Goal: Task Accomplishment & Management: Manage account settings

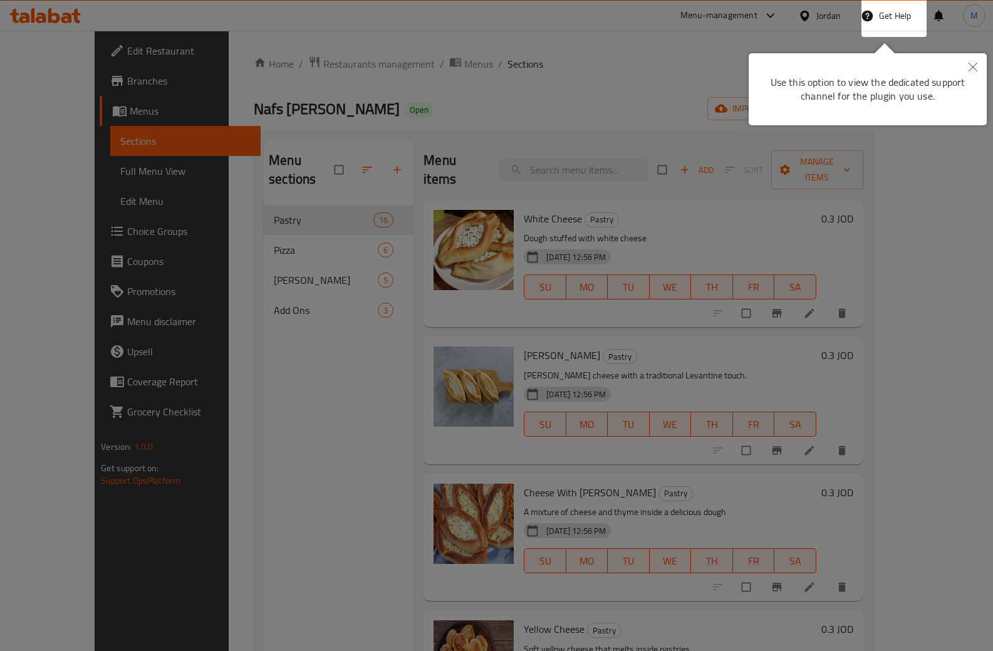
click at [976, 66] on button "Close" at bounding box center [973, 67] width 28 height 29
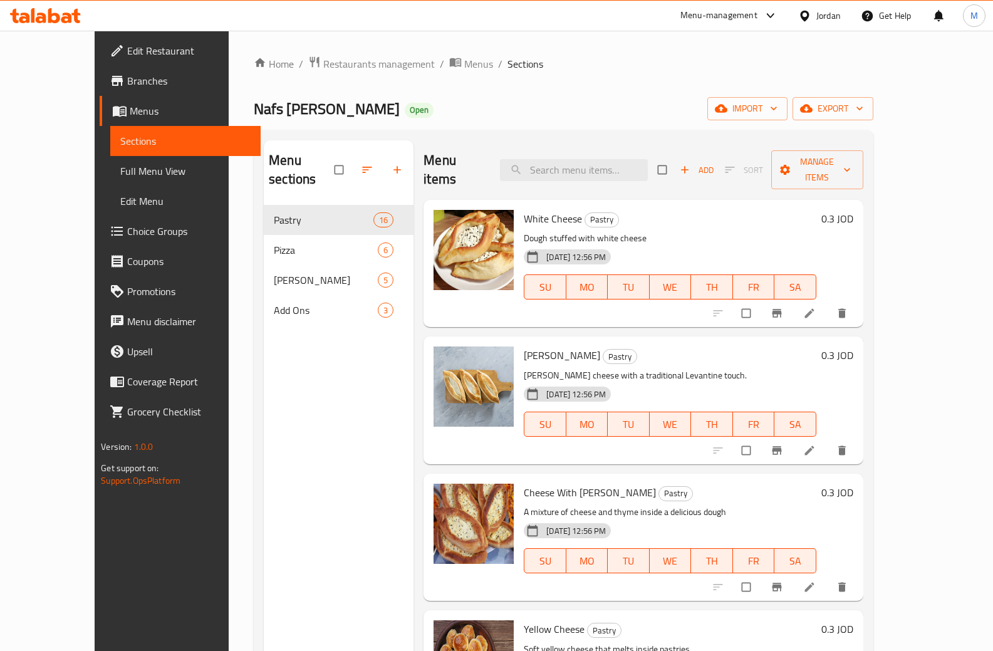
click at [702, 9] on div "Menu-management" at bounding box center [718, 15] width 77 height 15
click at [720, 16] on div "Menu-management" at bounding box center [718, 15] width 77 height 15
click at [127, 51] on span "Edit Restaurant" at bounding box center [188, 50] width 123 height 15
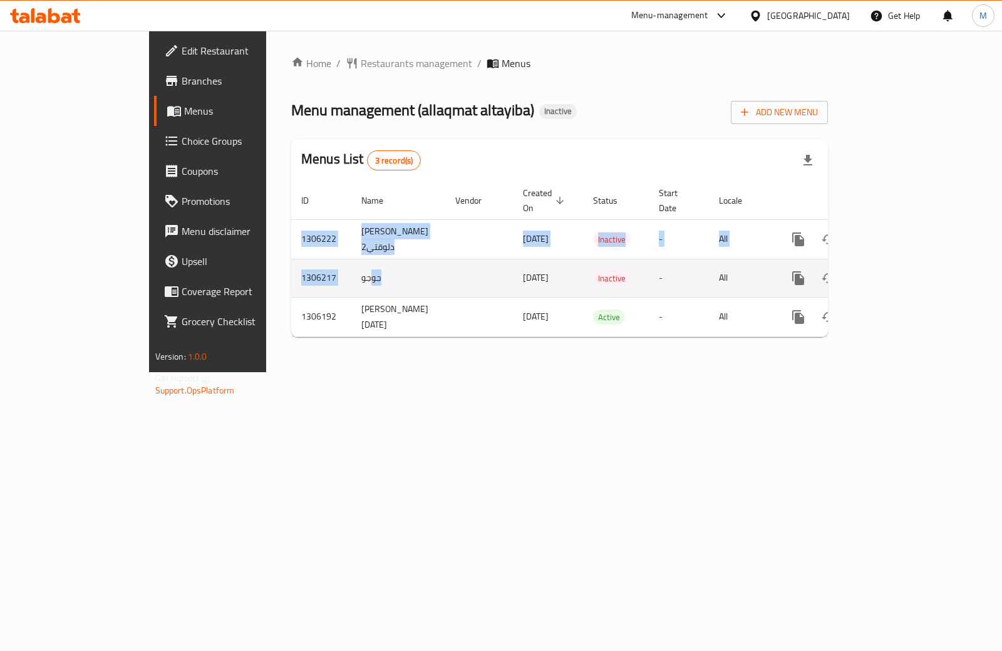
drag, startPoint x: 273, startPoint y: 269, endPoint x: 952, endPoint y: 280, distance: 679.0
click at [853, 282] on div "Home / Restaurants management / Menus Menu management ( allaqmat altayiba ) Ina…" at bounding box center [559, 201] width 587 height 341
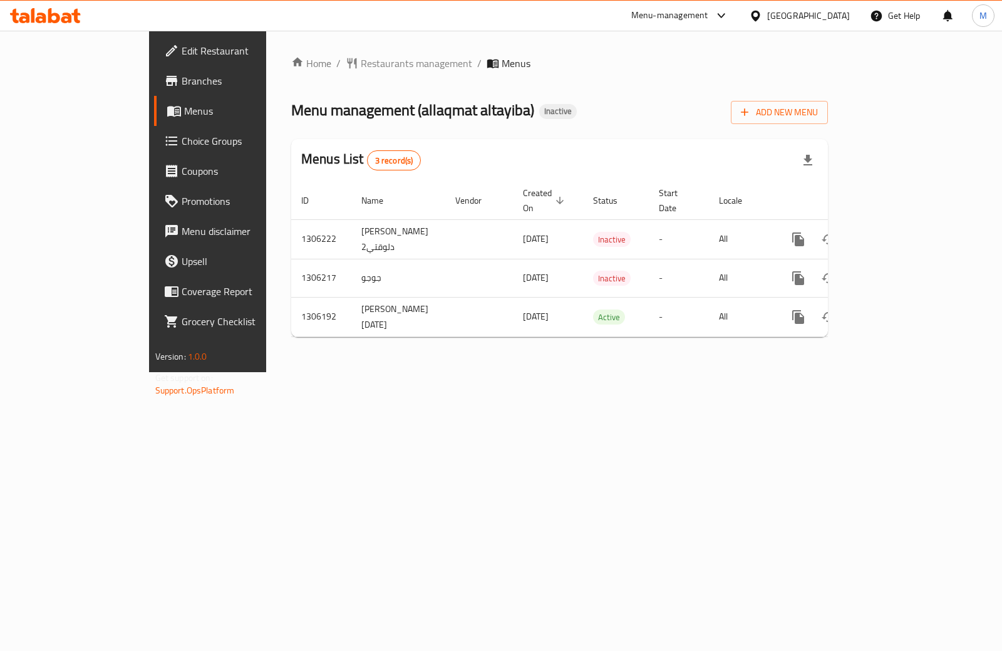
click at [557, 372] on div "Home / Restaurants management / Menus Menu management ( allaqmat altayiba ) Ina…" at bounding box center [559, 201] width 587 height 341
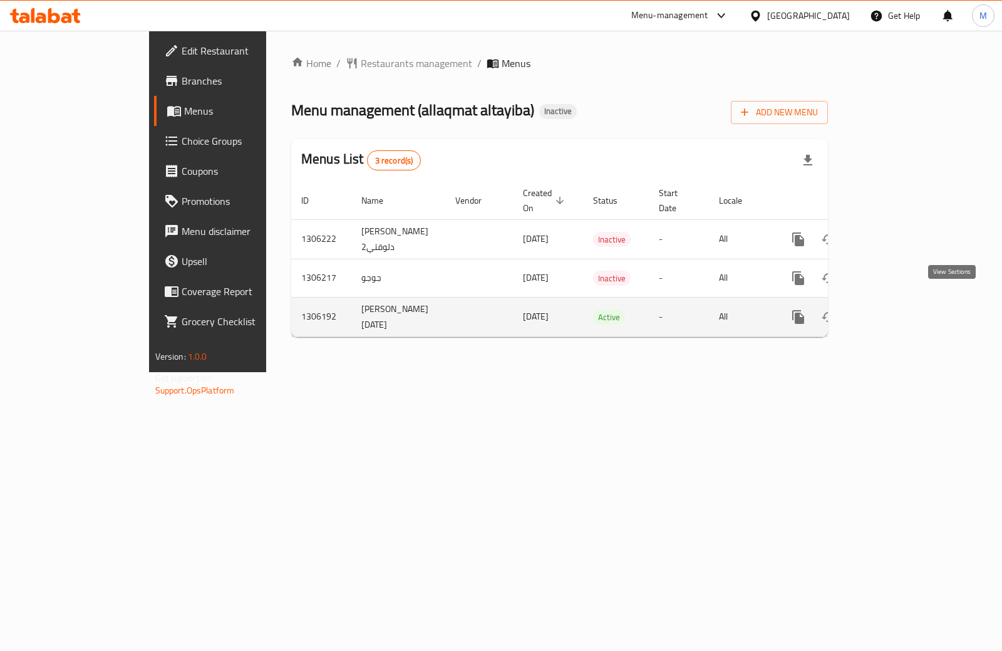
click at [896, 309] on icon "enhanced table" at bounding box center [888, 316] width 15 height 15
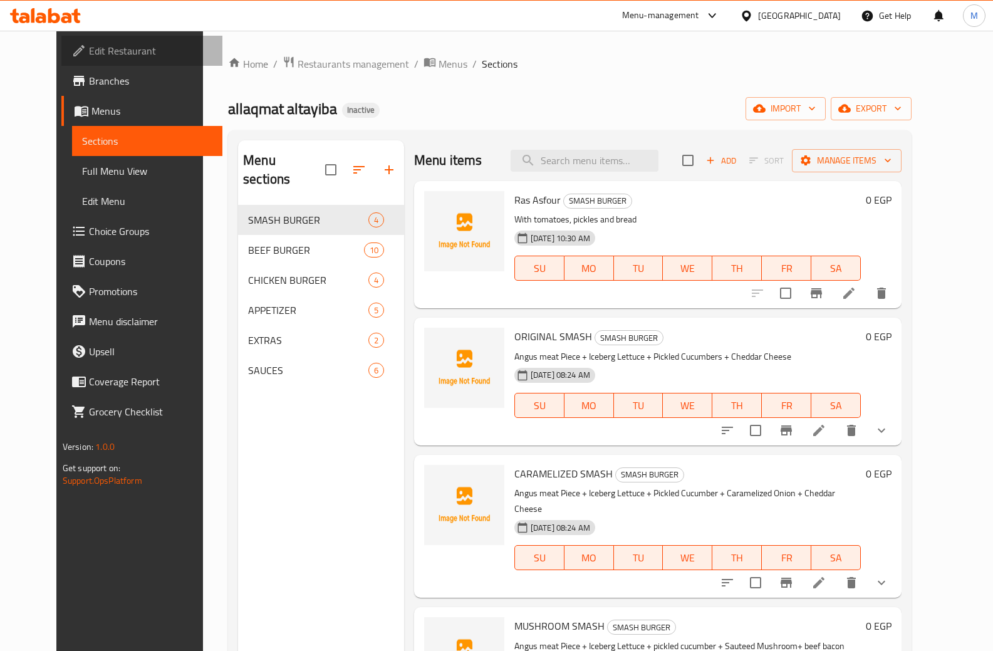
click at [89, 52] on span "Edit Restaurant" at bounding box center [150, 50] width 123 height 15
